Goal: Transaction & Acquisition: Purchase product/service

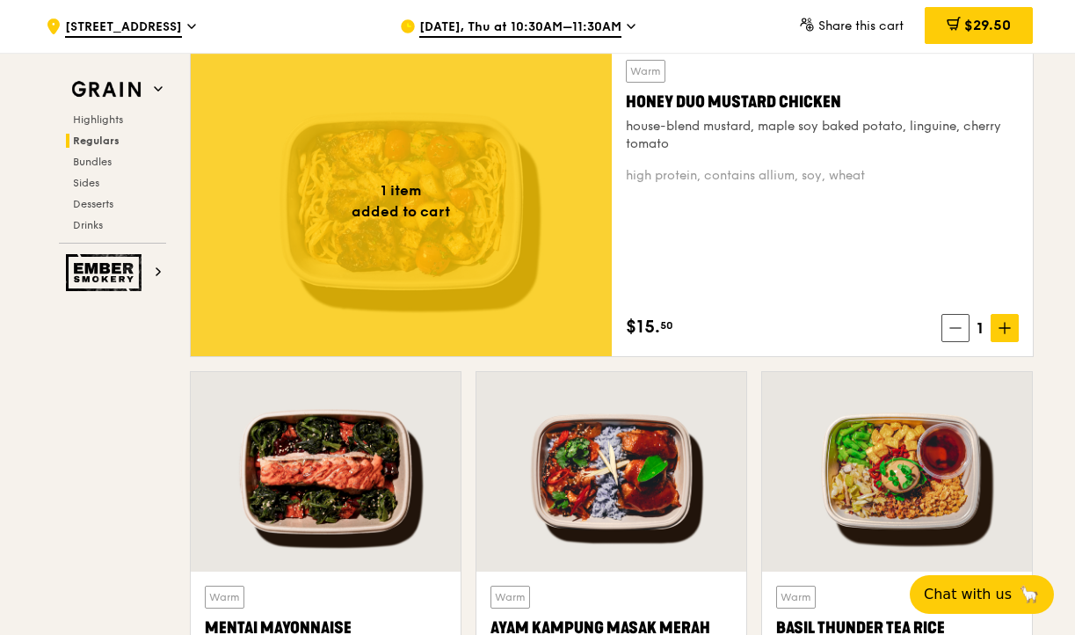
scroll to position [1289, 0]
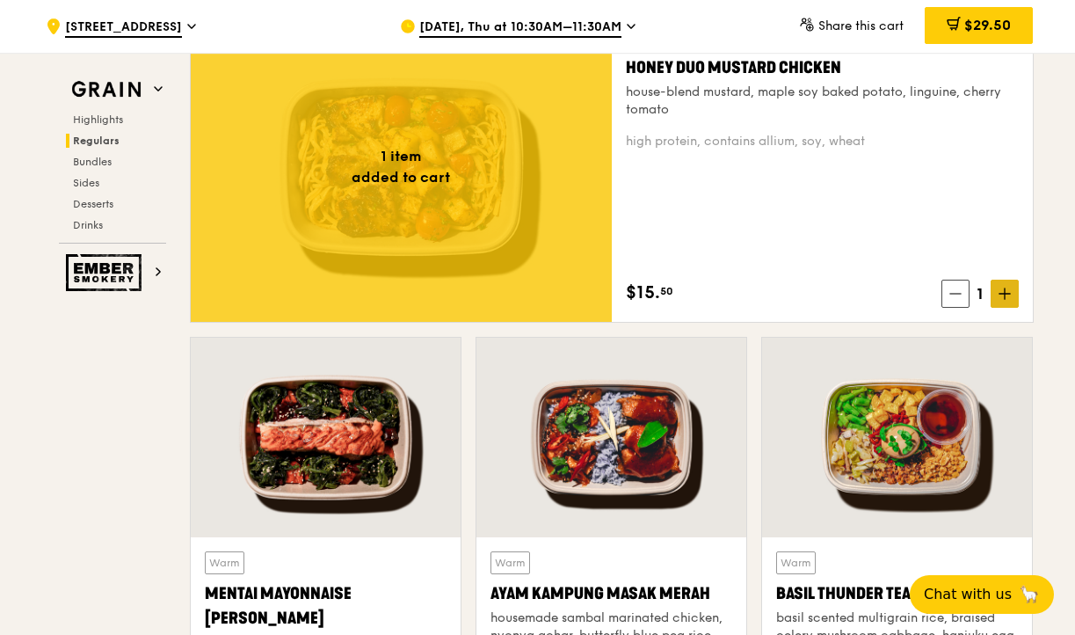
click at [998, 294] on icon at bounding box center [1004, 293] width 12 height 12
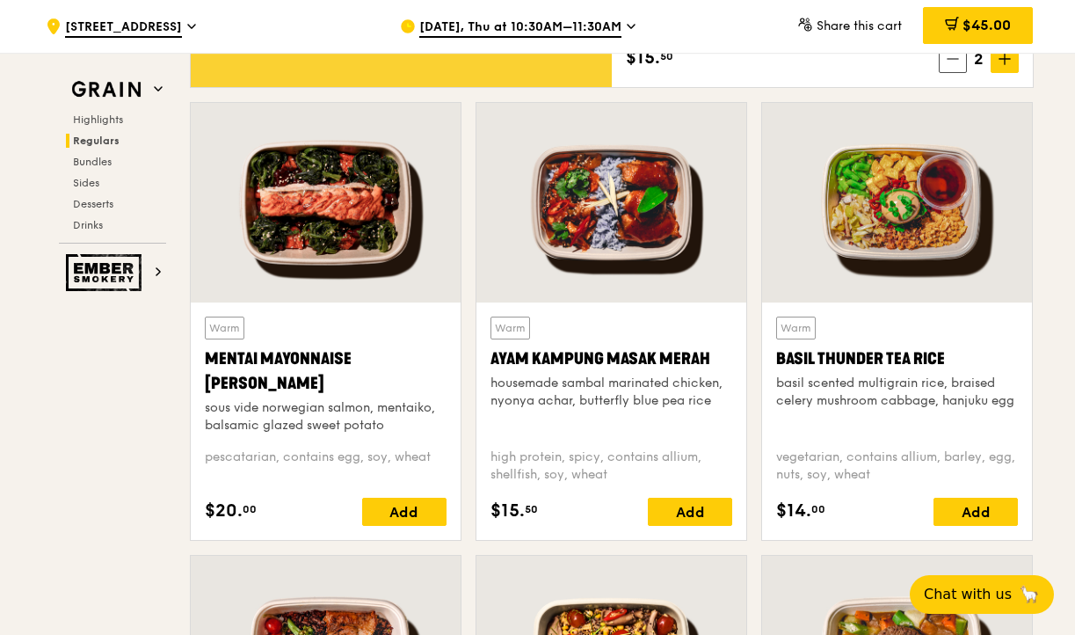
scroll to position [1580, 0]
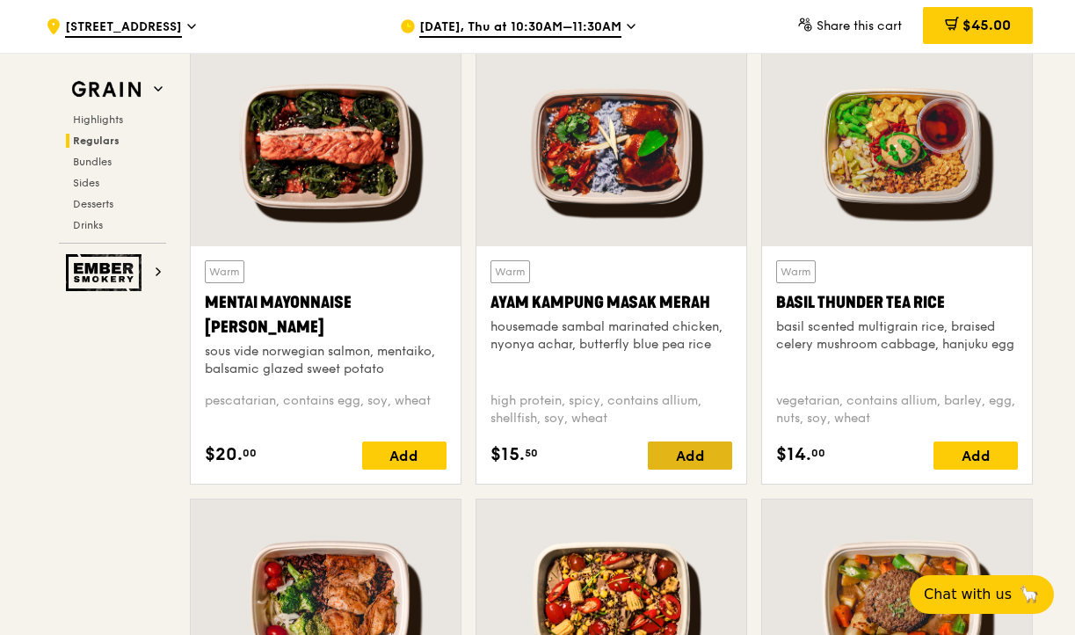
click at [695, 447] on div "Add" at bounding box center [690, 455] width 84 height 28
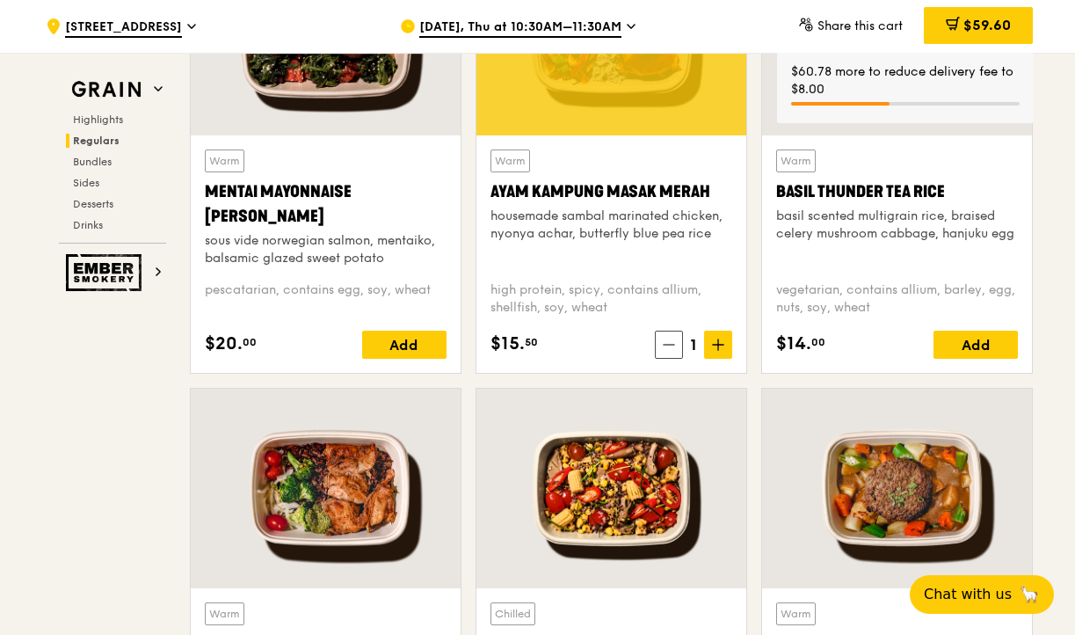
scroll to position [1693, 0]
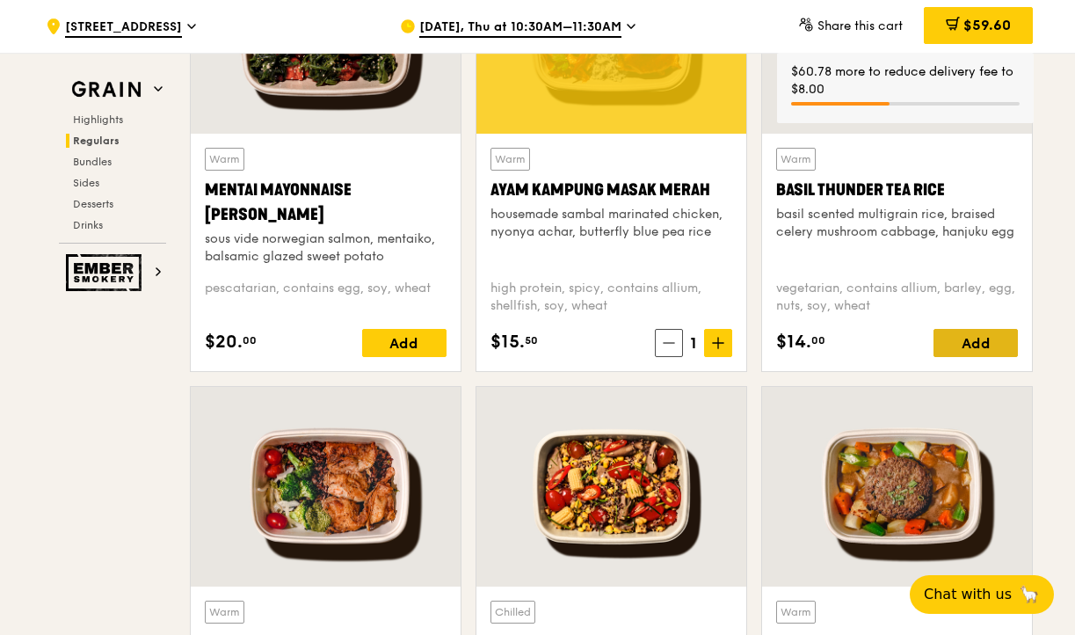
click at [959, 348] on div "Add" at bounding box center [975, 343] width 84 height 28
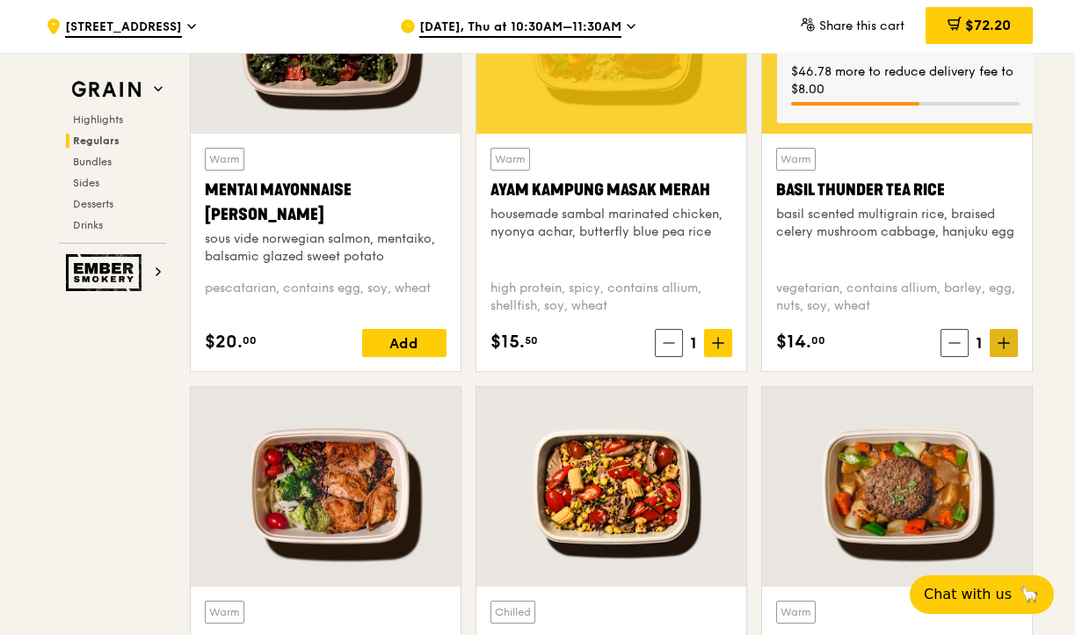
click at [1002, 343] on icon at bounding box center [1003, 343] width 11 height 0
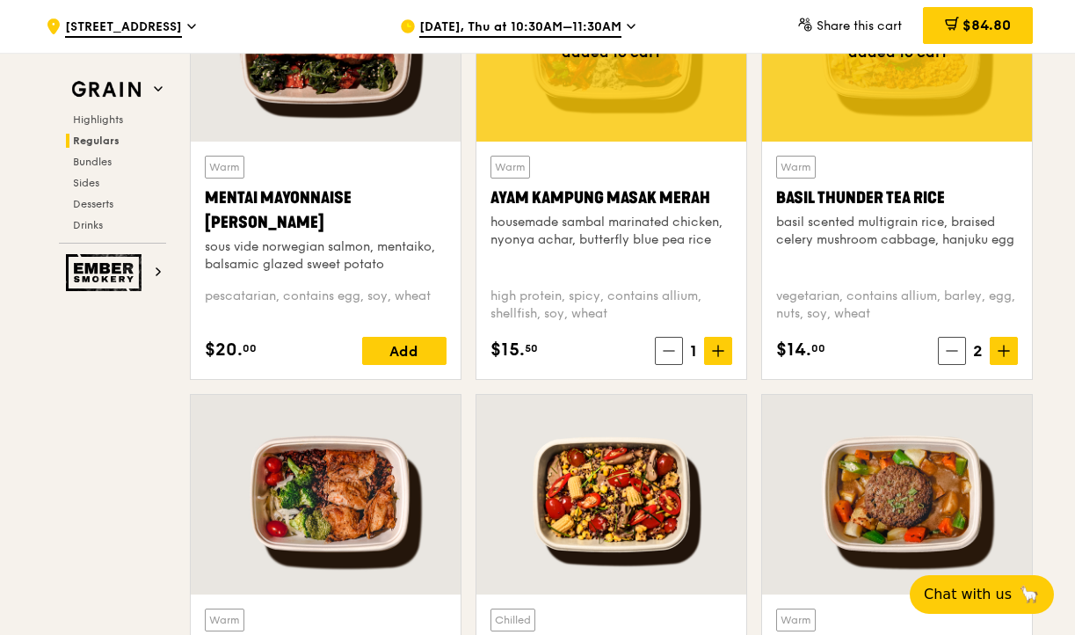
scroll to position [1687, 0]
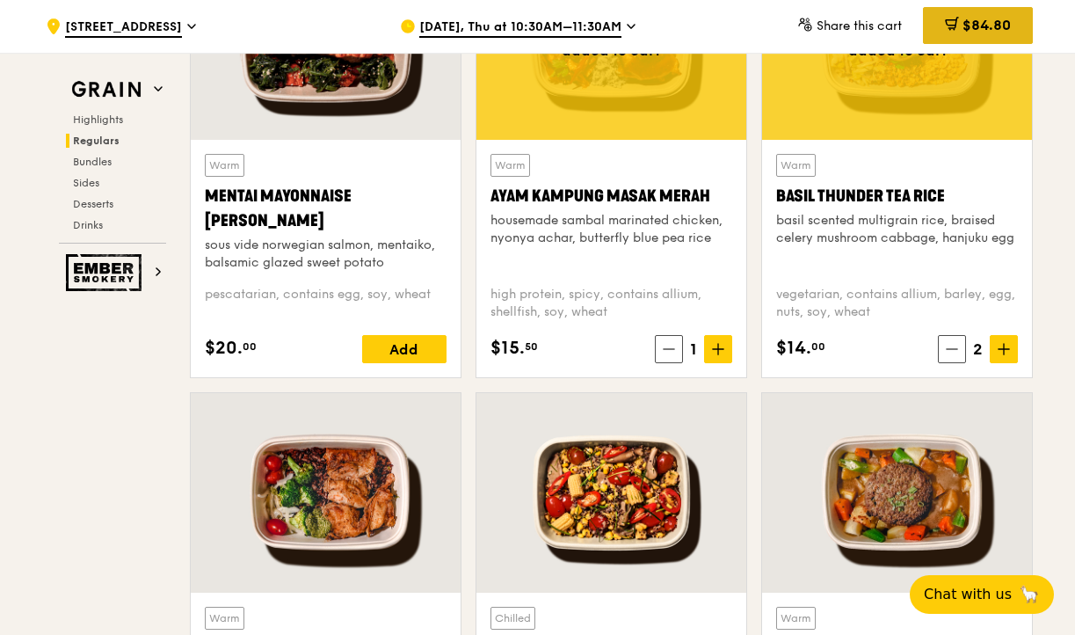
click at [951, 13] on div "$84.80" at bounding box center [978, 25] width 110 height 37
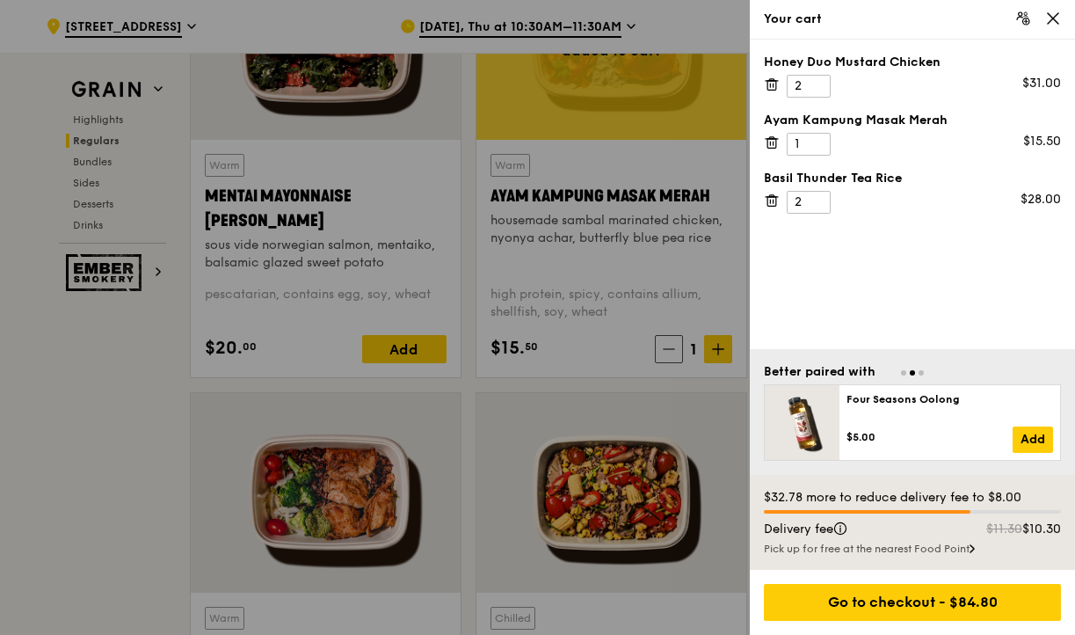
scroll to position [1703, 0]
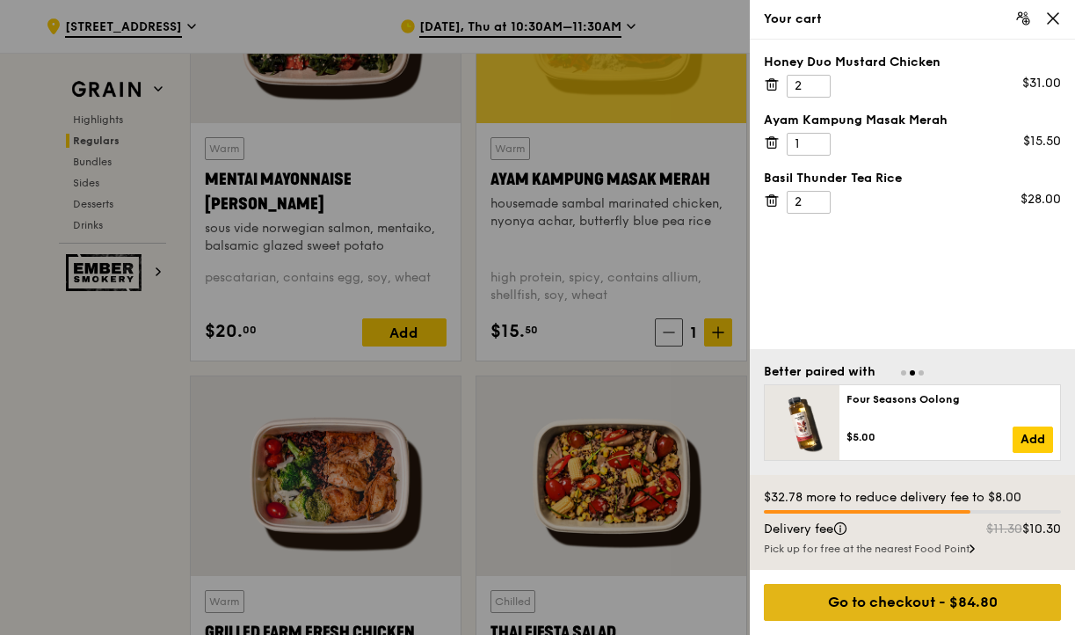
click at [876, 587] on div "Go to checkout - $84.80" at bounding box center [912, 602] width 297 height 37
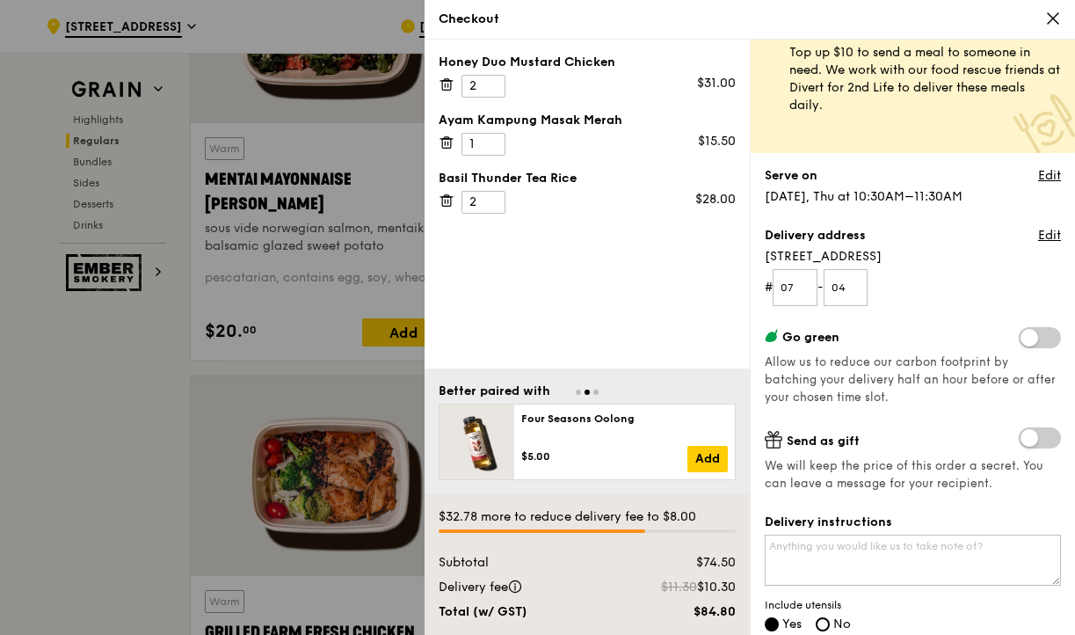
scroll to position [0, 0]
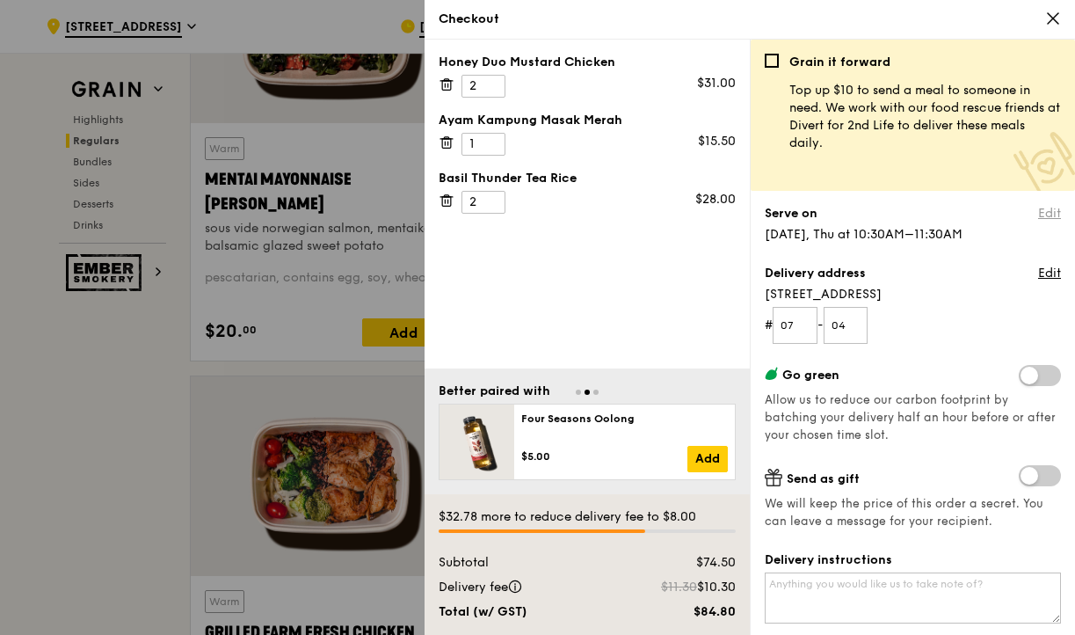
click at [1038, 214] on link "Edit" at bounding box center [1049, 214] width 23 height 18
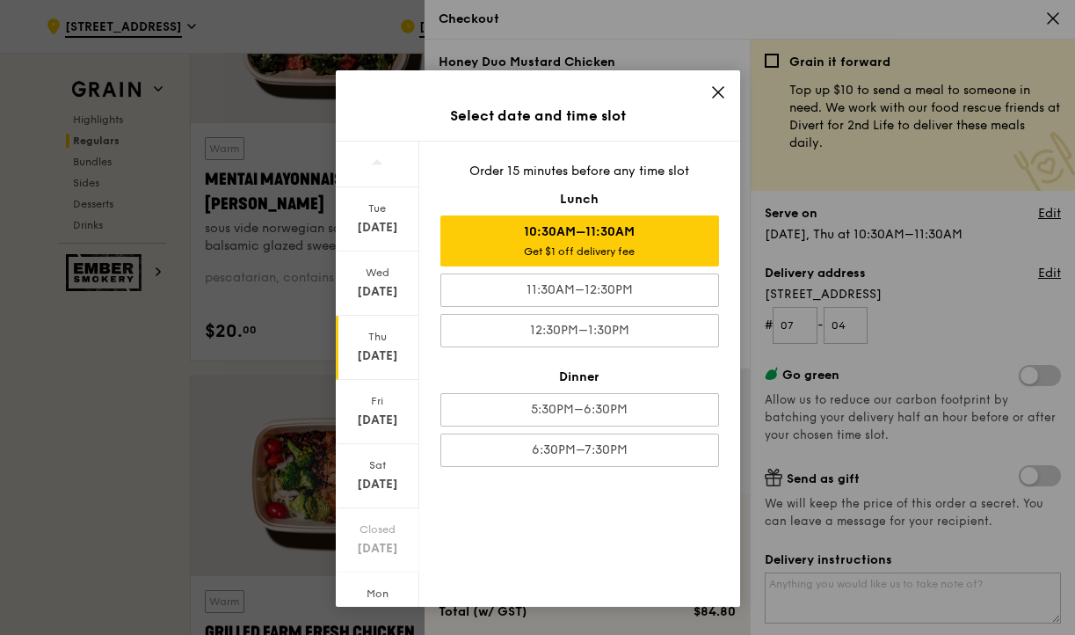
click at [974, 276] on div "Select date and time slot [DATE] [DATE] [DATE] [DATE] [DATE] Closed [DATE] [DAT…" at bounding box center [537, 317] width 1075 height 635
click at [712, 89] on icon at bounding box center [718, 92] width 16 height 16
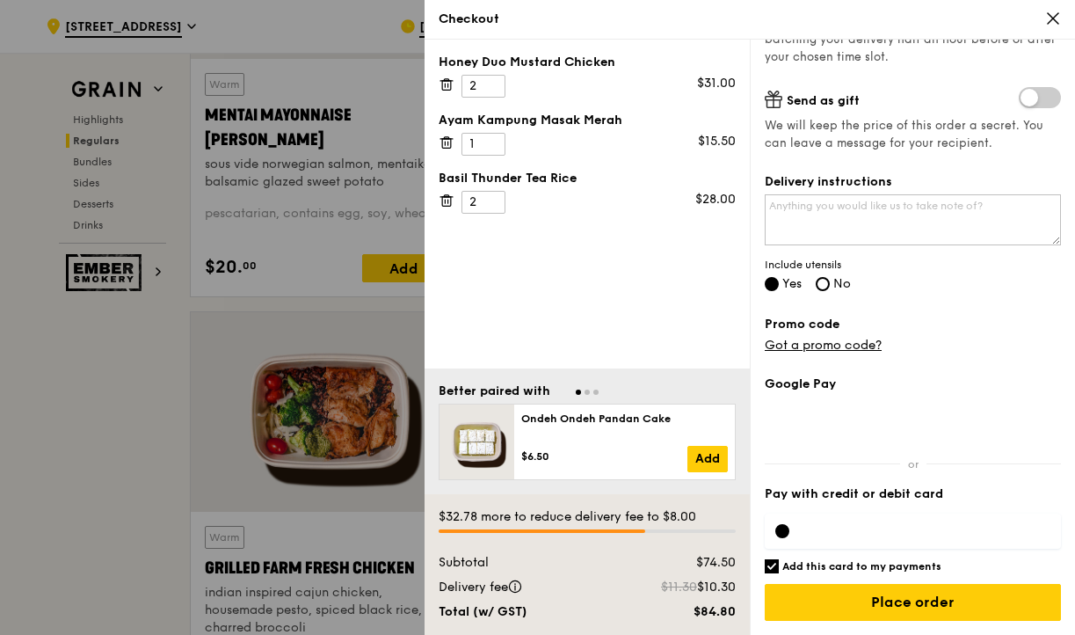
scroll to position [1787, 0]
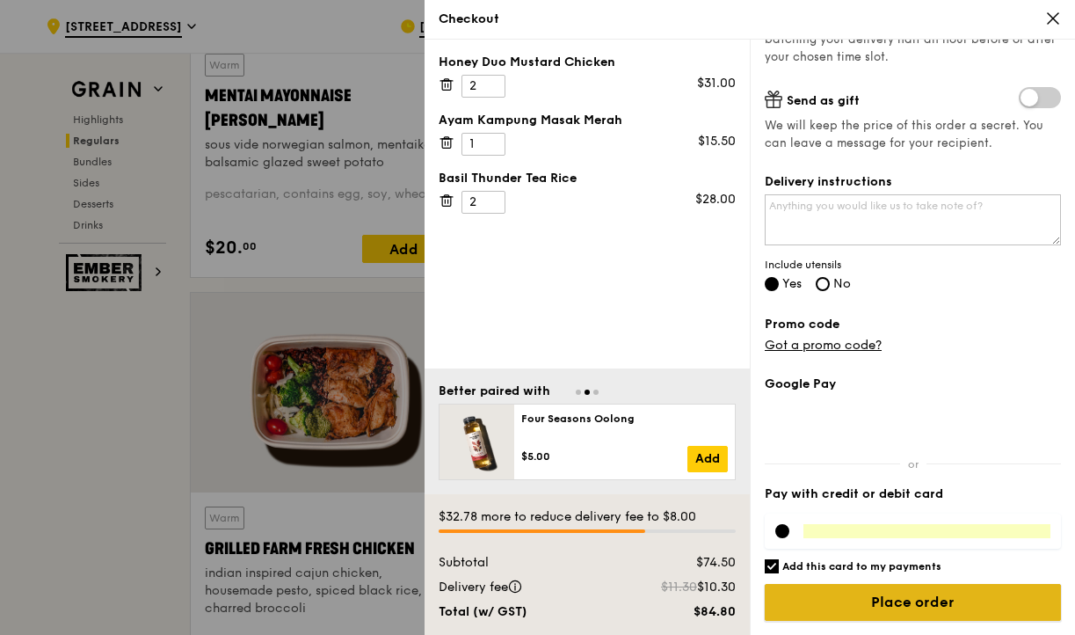
click at [876, 599] on input "Place order" at bounding box center [913, 602] width 296 height 37
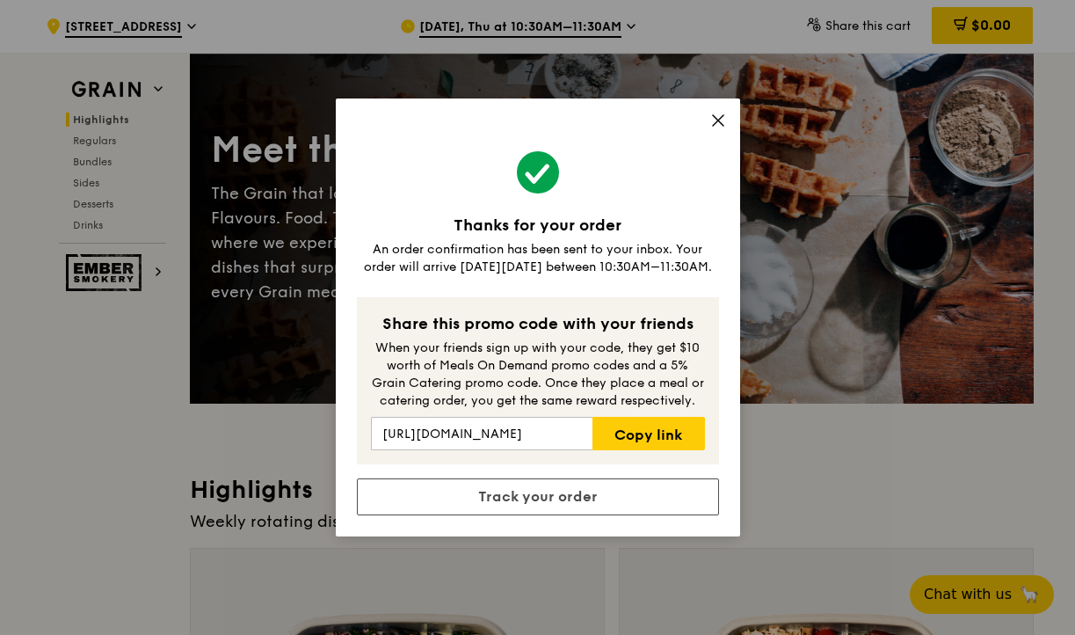
scroll to position [99, 0]
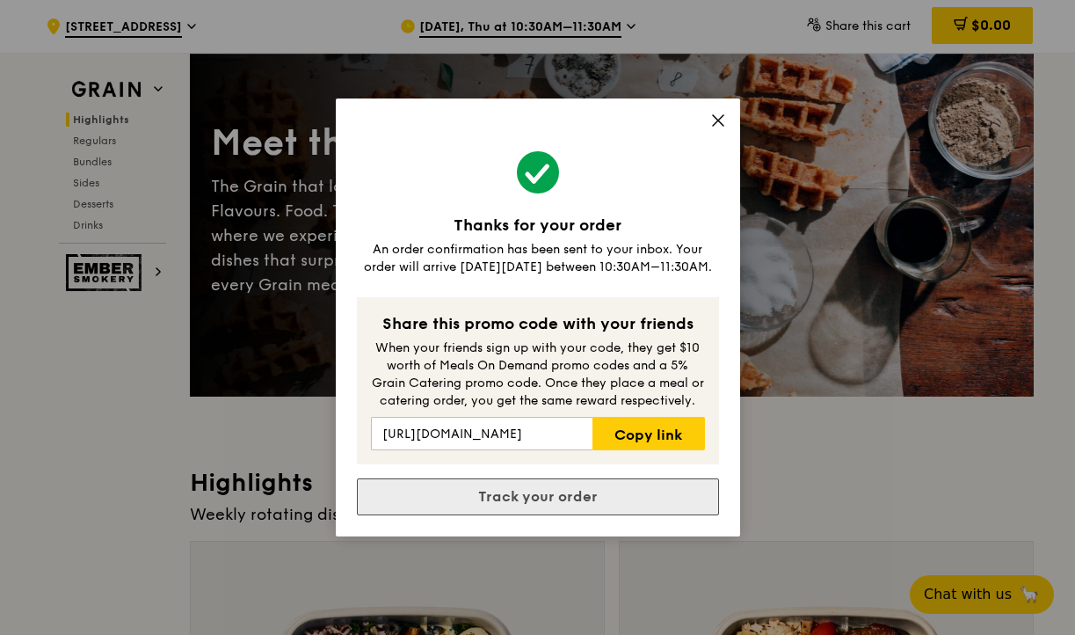
click at [562, 501] on link "Track your order" at bounding box center [538, 496] width 362 height 37
